Goal: Find specific page/section: Find specific page/section

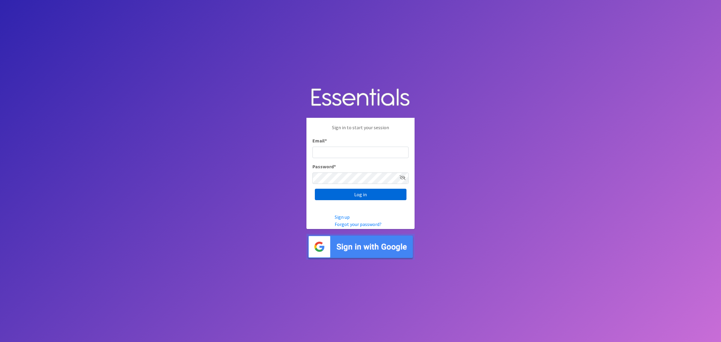
type input "[PERSON_NAME][EMAIL_ADDRESS][DOMAIN_NAME]"
click at [361, 196] on input "Log in" at bounding box center [361, 194] width 92 height 11
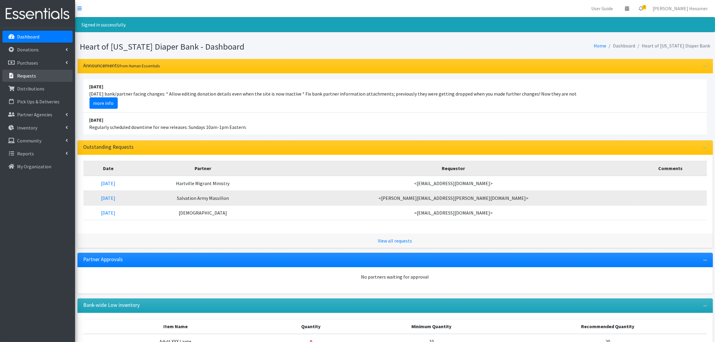
click at [25, 75] on p "Requests" at bounding box center [26, 76] width 19 height 6
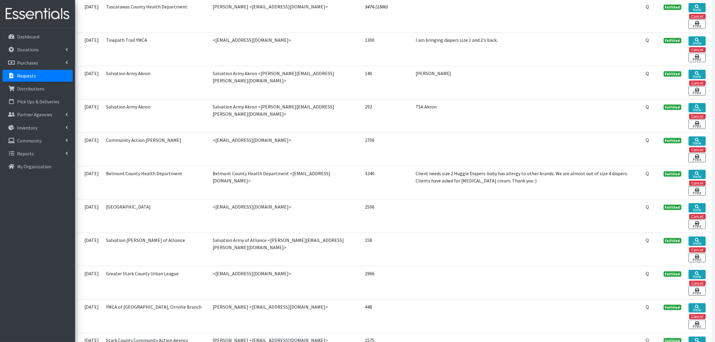
scroll to position [300, 0]
